Goal: Task Accomplishment & Management: Manage account settings

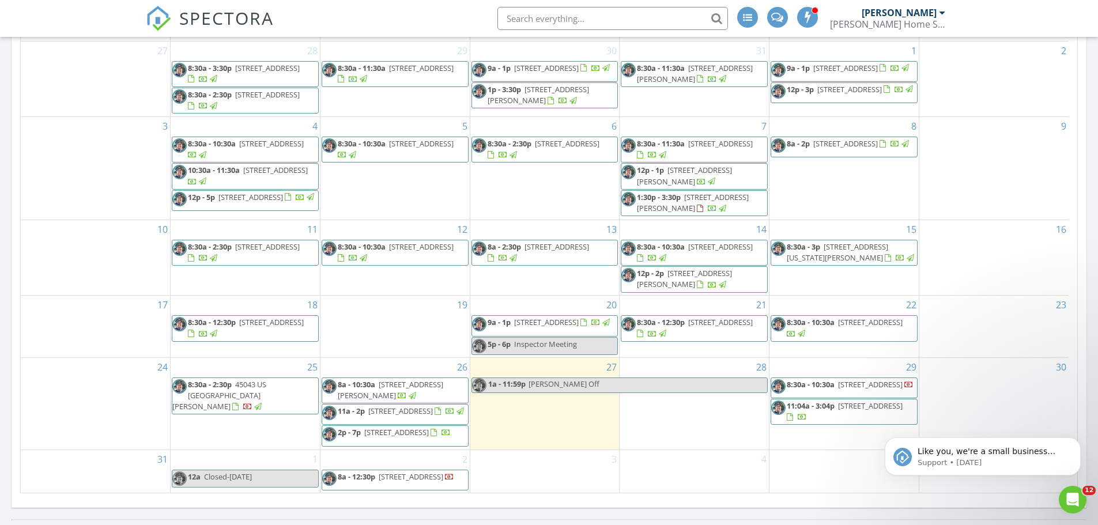
scroll to position [11, 0]
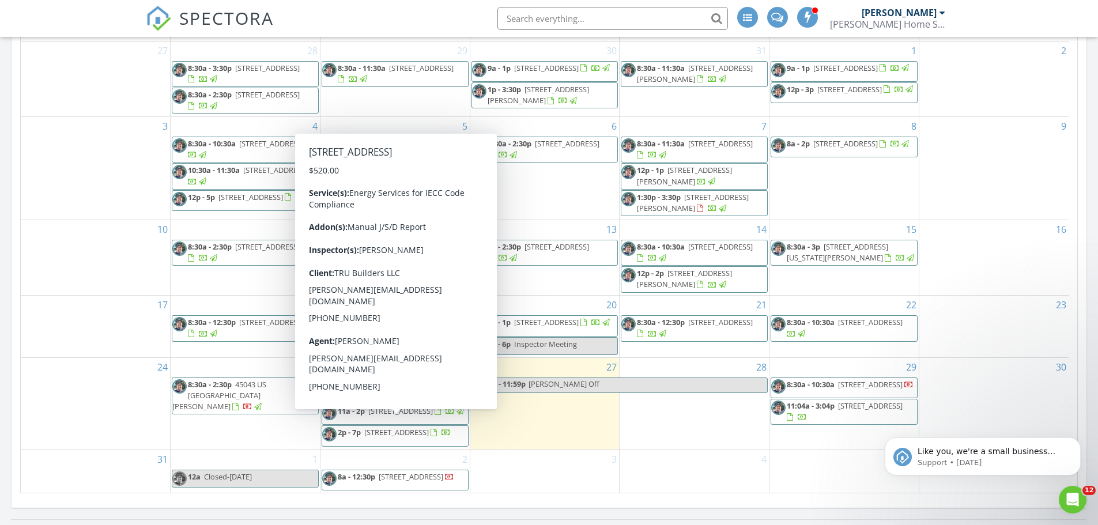
click at [417, 434] on span "2p - 7p 9244 W. Arrowhead, Sun City 85351" at bounding box center [386, 435] width 129 height 17
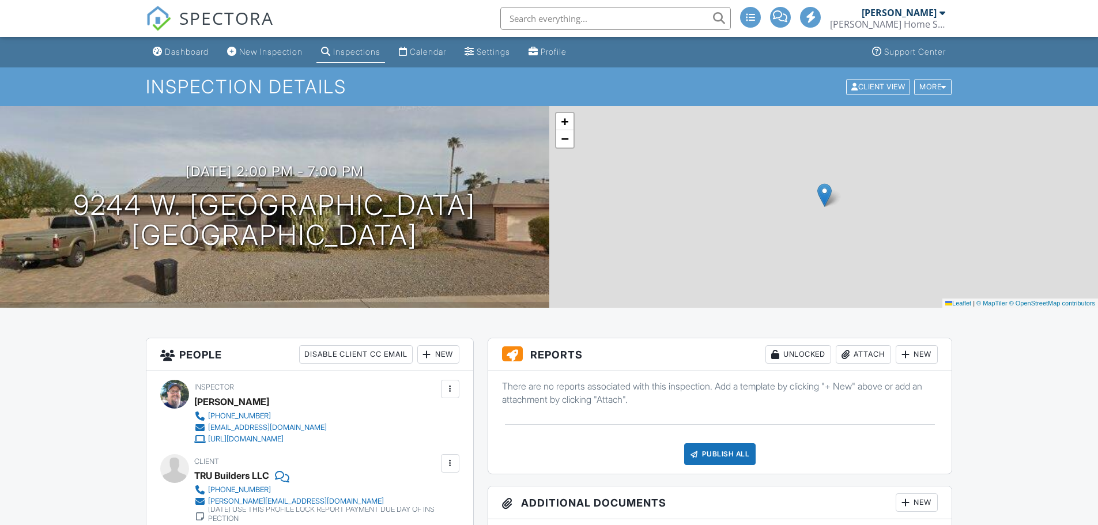
click at [852, 356] on div "Attach" at bounding box center [863, 354] width 55 height 18
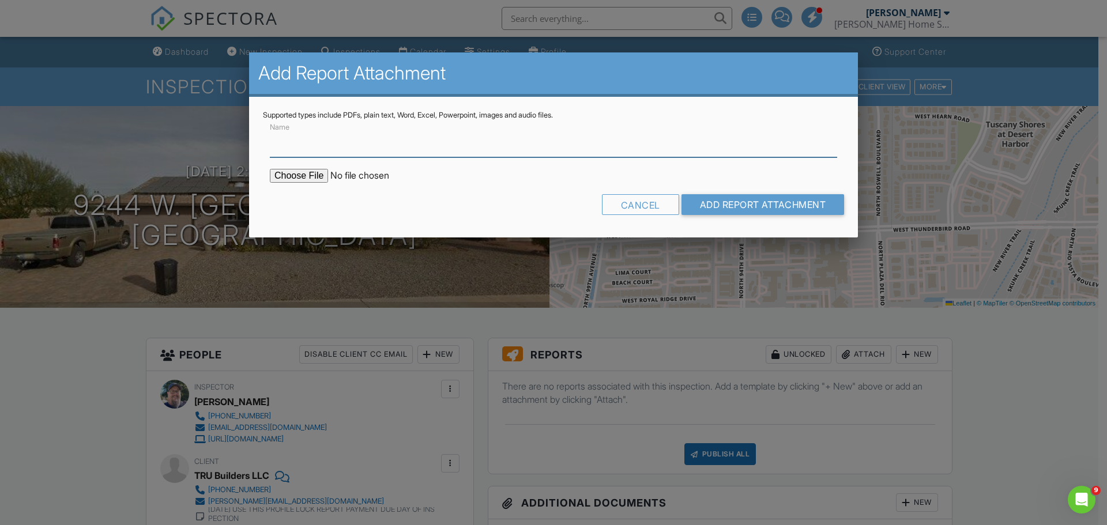
click at [305, 144] on input "Name" at bounding box center [553, 143] width 567 height 28
type input "Manual J/S/D Report"
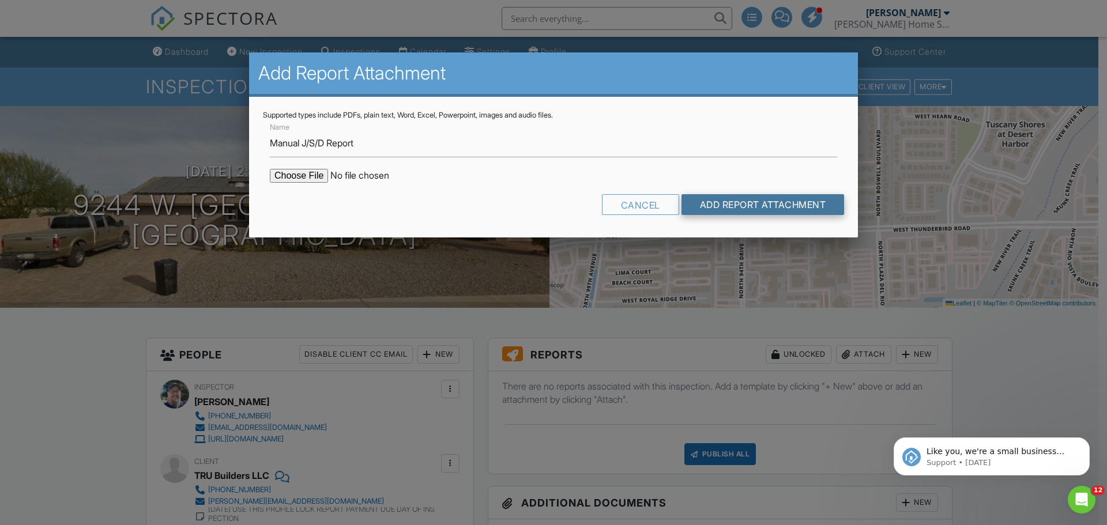
click at [798, 209] on input "Add Report Attachment" at bounding box center [762, 204] width 163 height 21
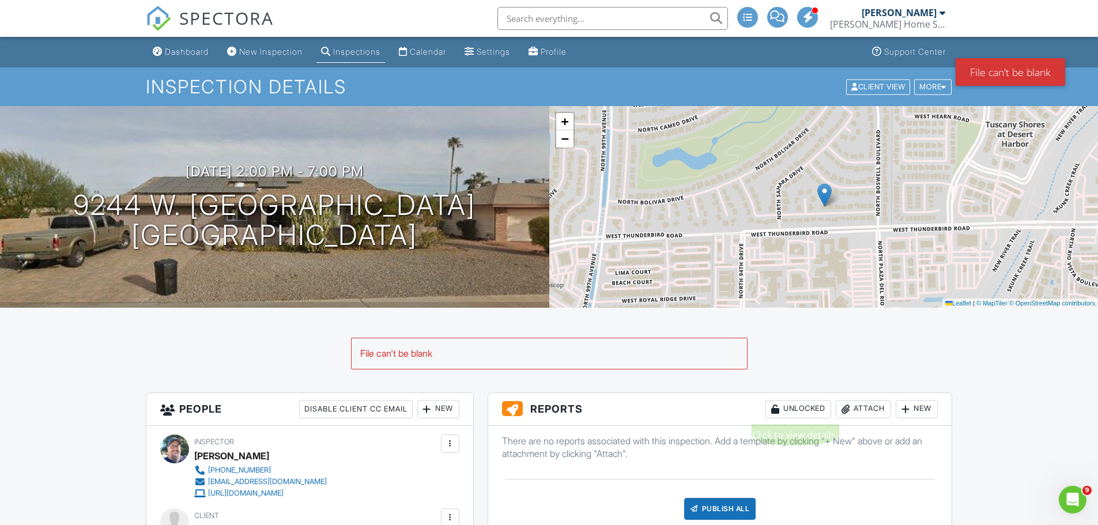
click at [855, 405] on div "Attach" at bounding box center [863, 409] width 55 height 18
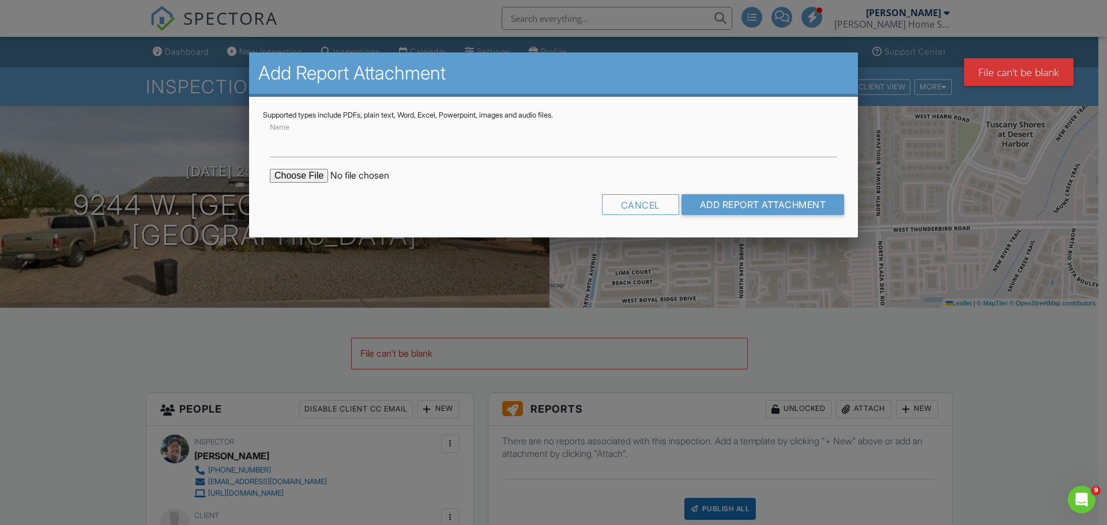
click at [305, 126] on div "Name" at bounding box center [553, 138] width 581 height 37
click at [312, 148] on input "Name" at bounding box center [553, 143] width 567 height 28
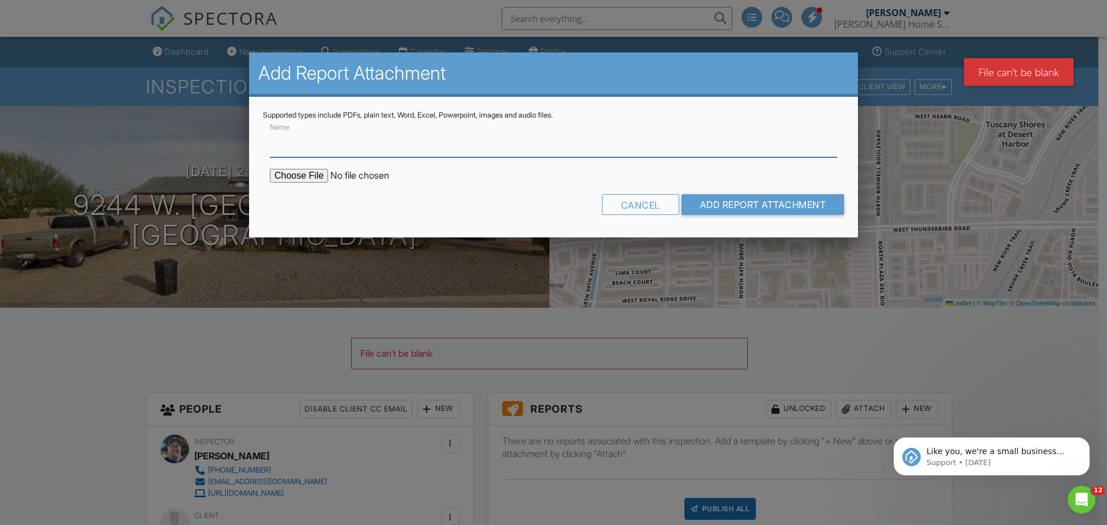
type input "Manual J/S/D Report"
click at [308, 180] on input "file" at bounding box center [368, 176] width 196 height 14
type input "C:\fakepath\9244 W Arrowhead Sun City - Manual JSD.pdf"
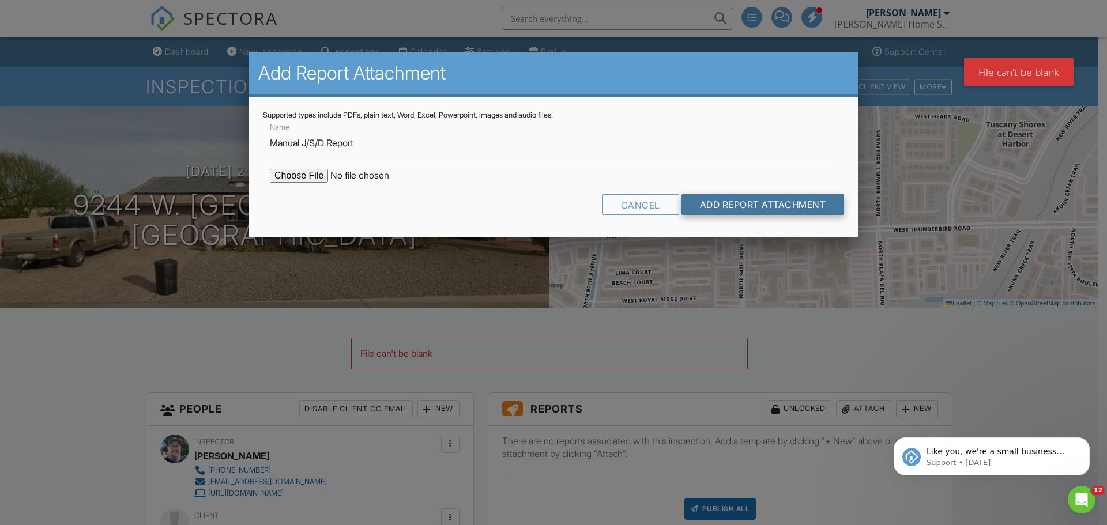
click at [740, 207] on input "Add Report Attachment" at bounding box center [762, 204] width 163 height 21
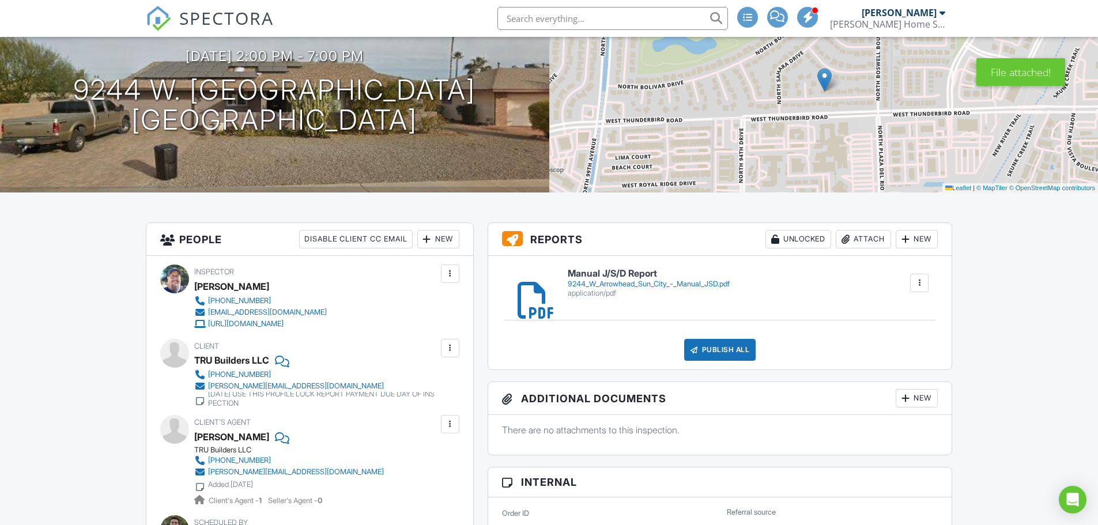
click at [682, 286] on div "9244_W_Arrowhead_Sun_City_-_Manual_JSD.pdf" at bounding box center [649, 284] width 162 height 9
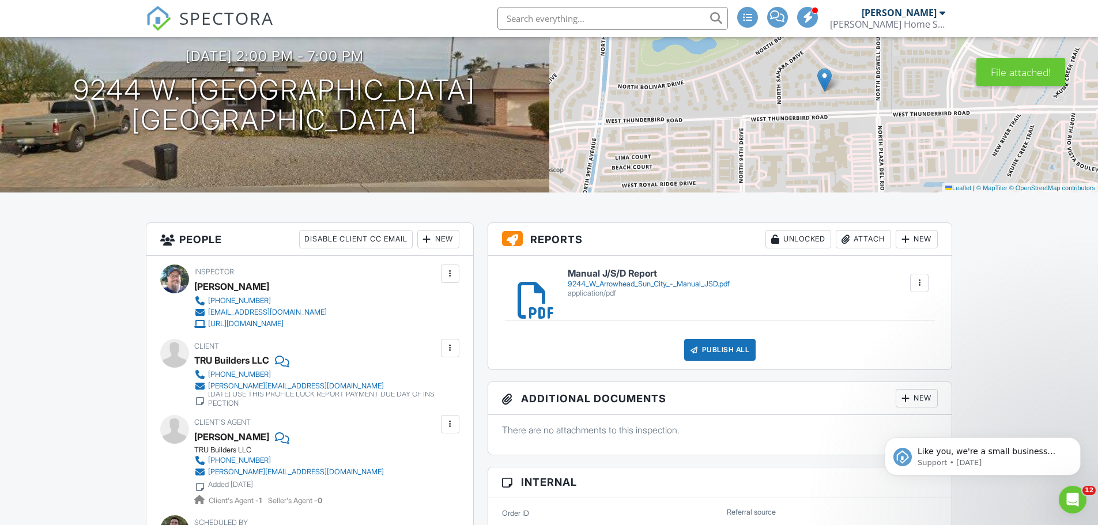
click at [734, 350] on div "Publish All" at bounding box center [720, 350] width 72 height 22
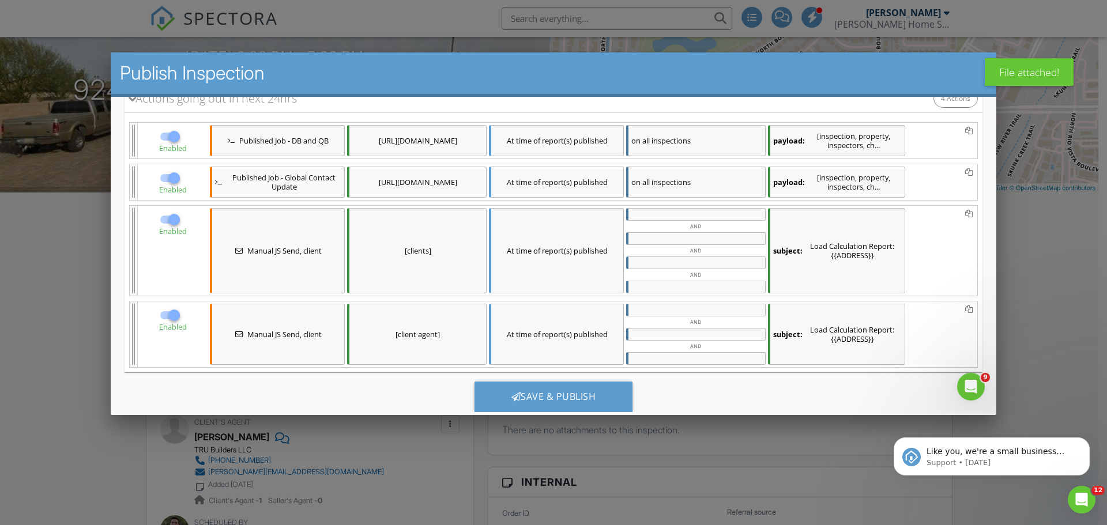
scroll to position [171, 0]
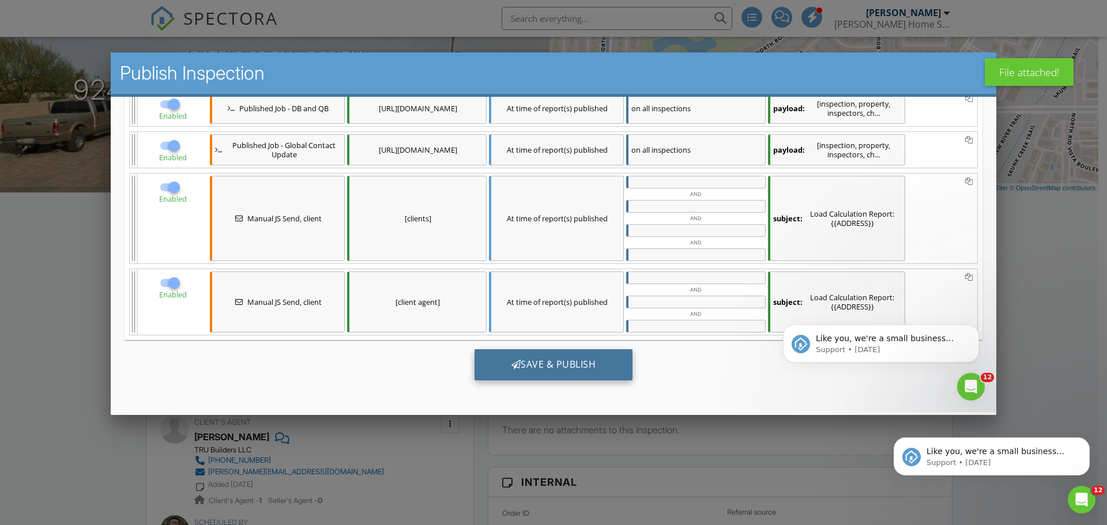
click at [580, 363] on div "Save & Publish" at bounding box center [553, 364] width 158 height 31
